Goal: Task Accomplishment & Management: Manage account settings

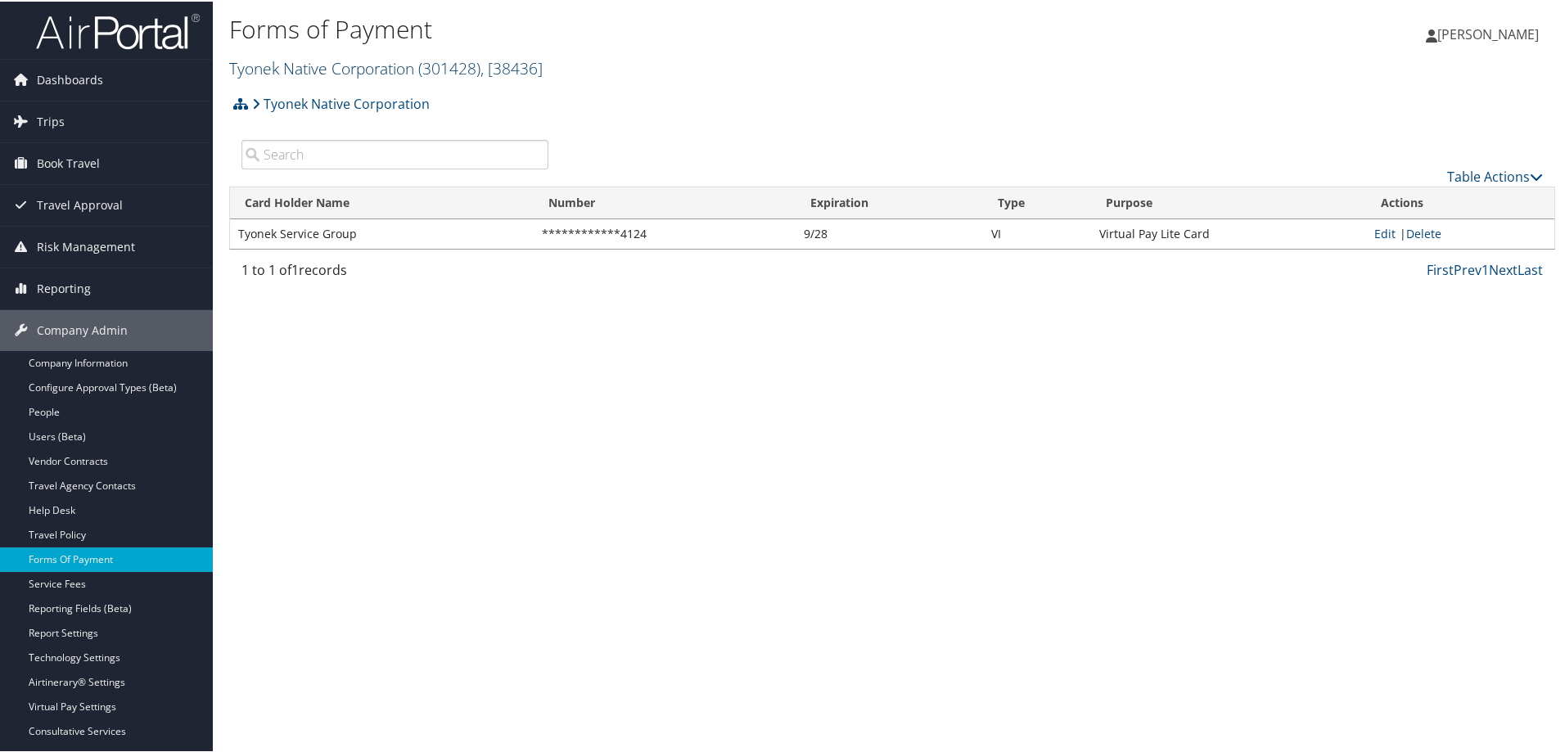
click at [309, 70] on link "Tyonek Native Corporation ( 301428 ) , [ 38436 ]" at bounding box center [385, 67] width 313 height 22
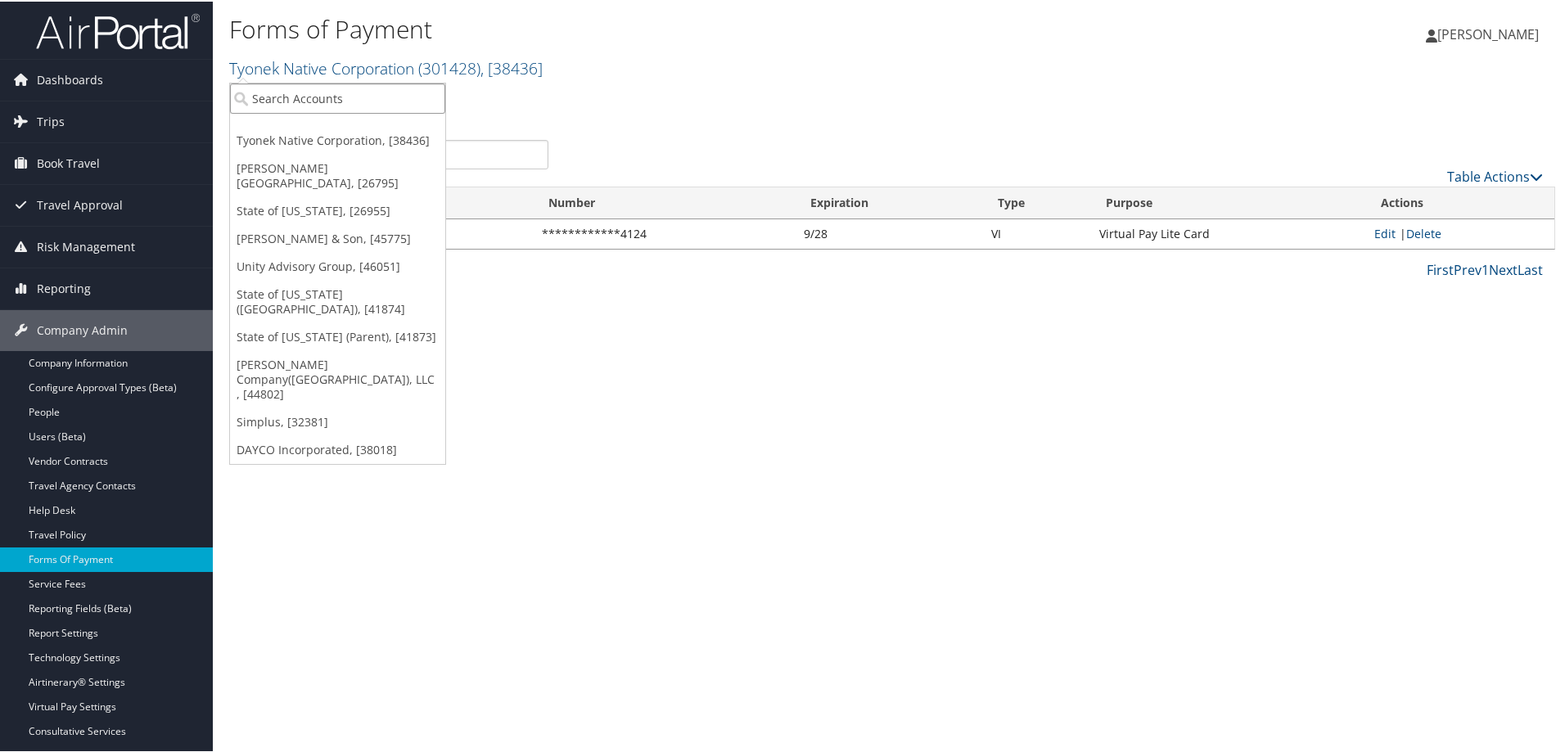
click at [294, 97] on input "search" at bounding box center [337, 97] width 215 height 30
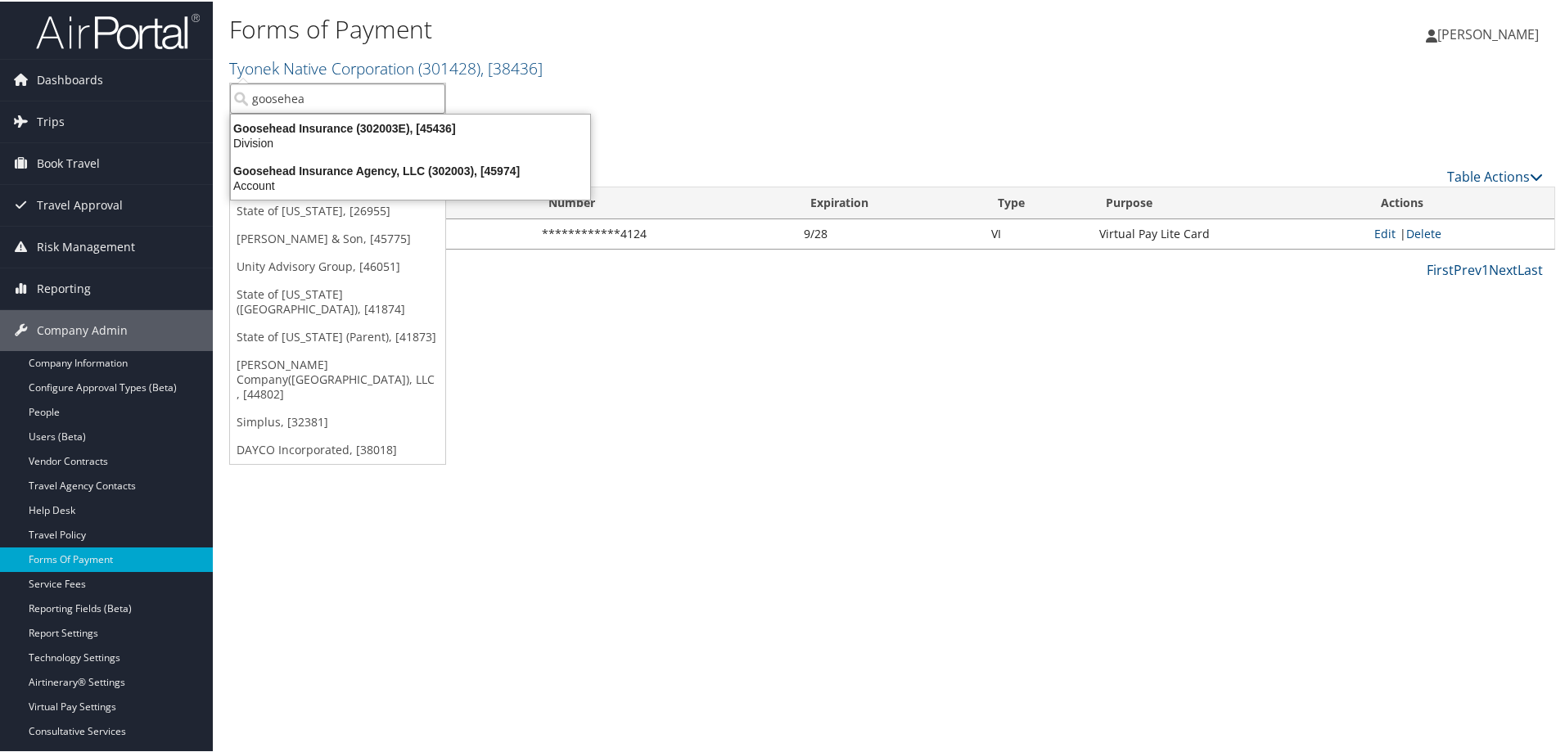
type input "goosehead"
click at [308, 184] on div "Account" at bounding box center [410, 184] width 379 height 15
